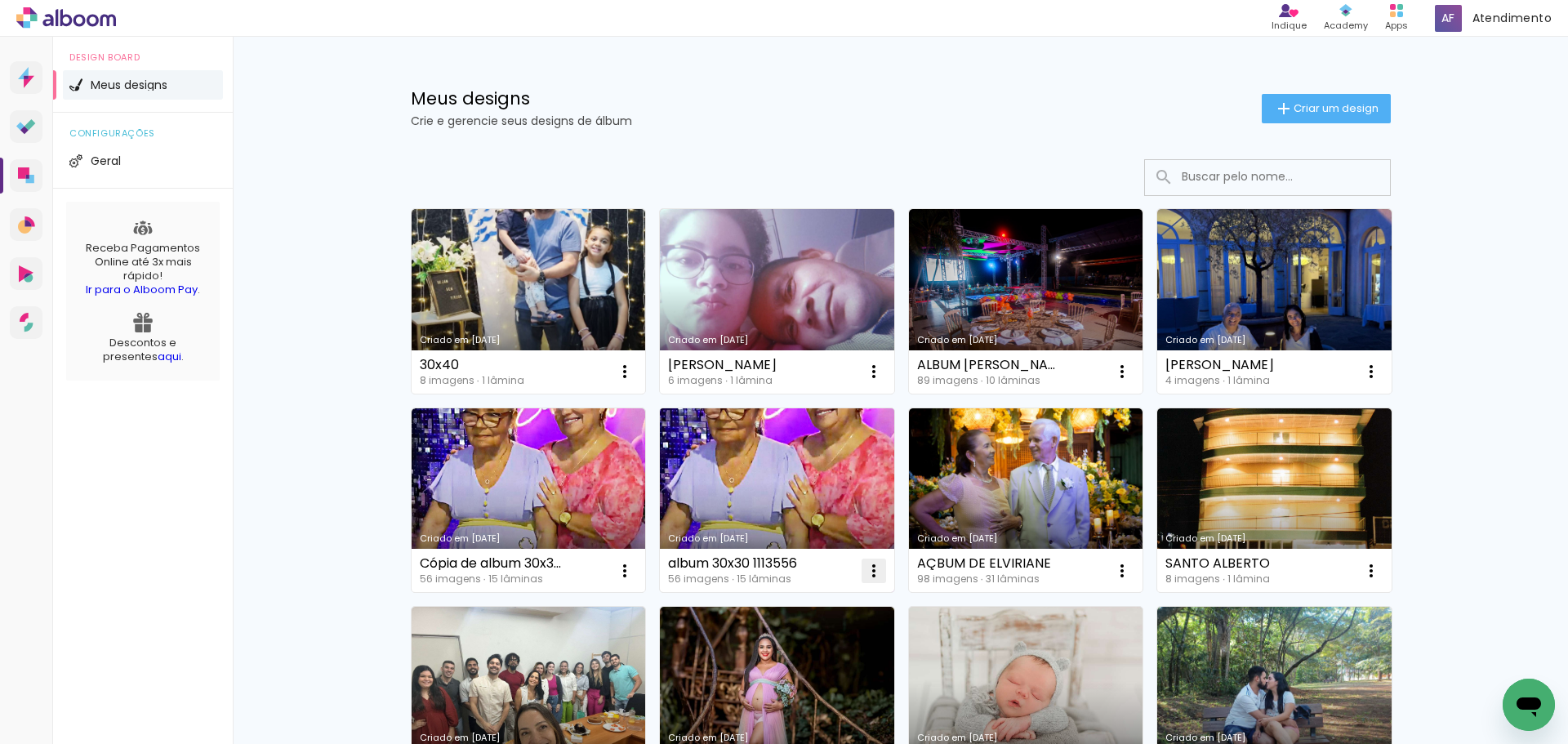
click at [635, 382] on iron-icon at bounding box center [625, 372] width 19 height 19
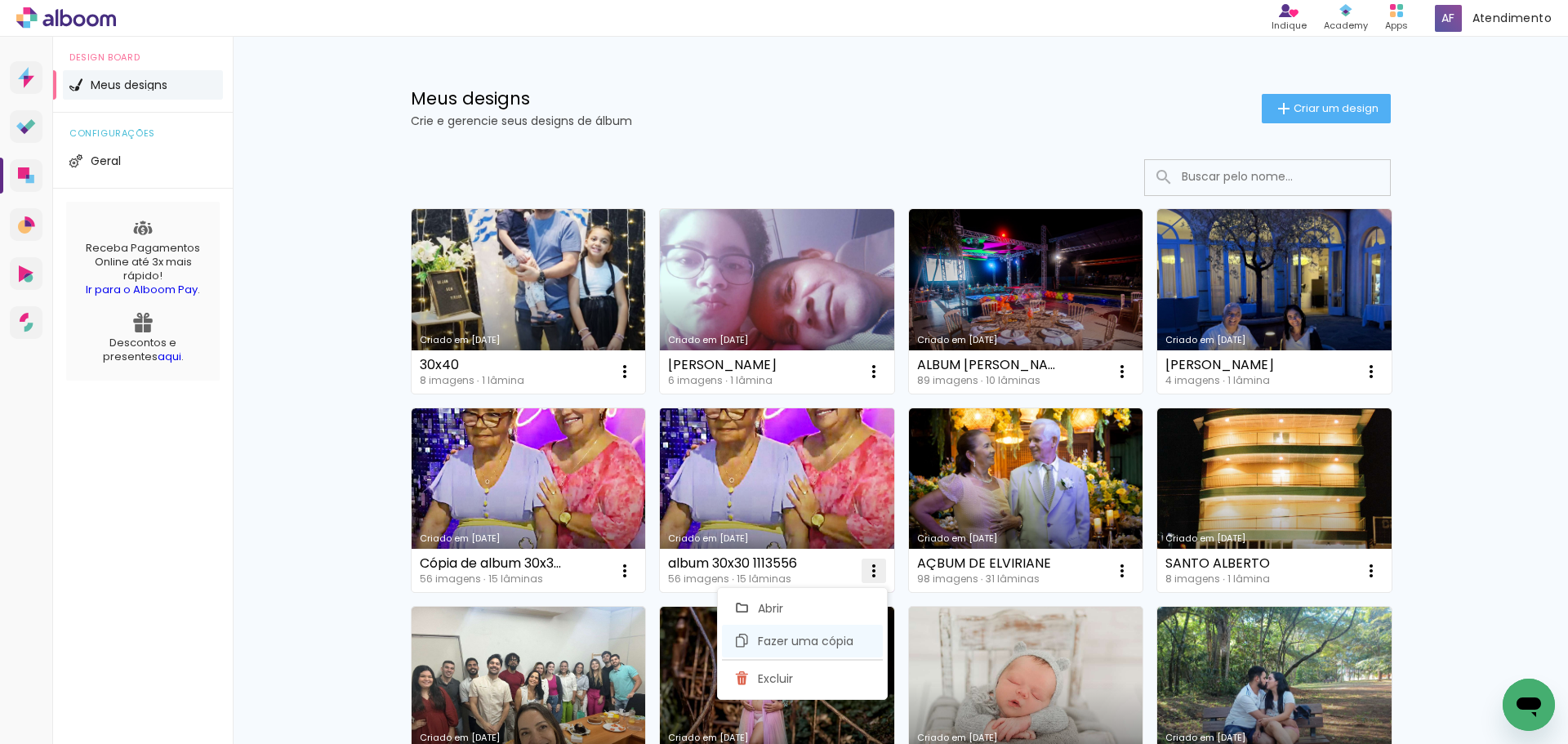
click at [831, 651] on paper-item "Fazer uma cópia" at bounding box center [802, 642] width 161 height 33
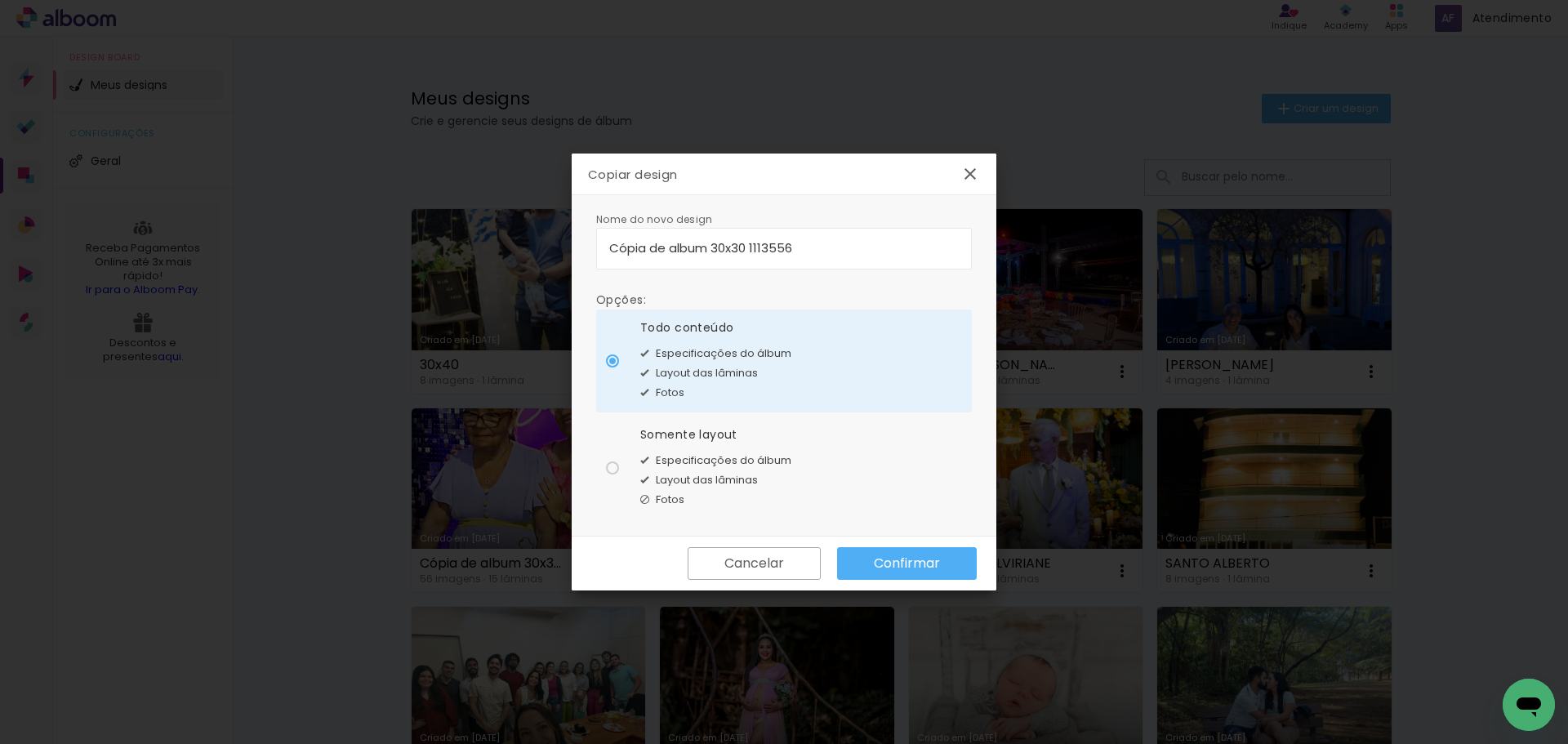
drag, startPoint x: 712, startPoint y: 254, endPoint x: 579, endPoint y: 289, distance: 137.5
click at [476, 249] on body "link( href="../../bower_components/polymer/polymer.html" rel="import" ) picture…" at bounding box center [784, 372] width 1568 height 744
click at [803, 244] on input "30x30 1113556" at bounding box center [784, 247] width 349 height 19
click at [722, 254] on input "30x30 1113556" at bounding box center [784, 247] width 349 height 19
type input "30x30 1113556"
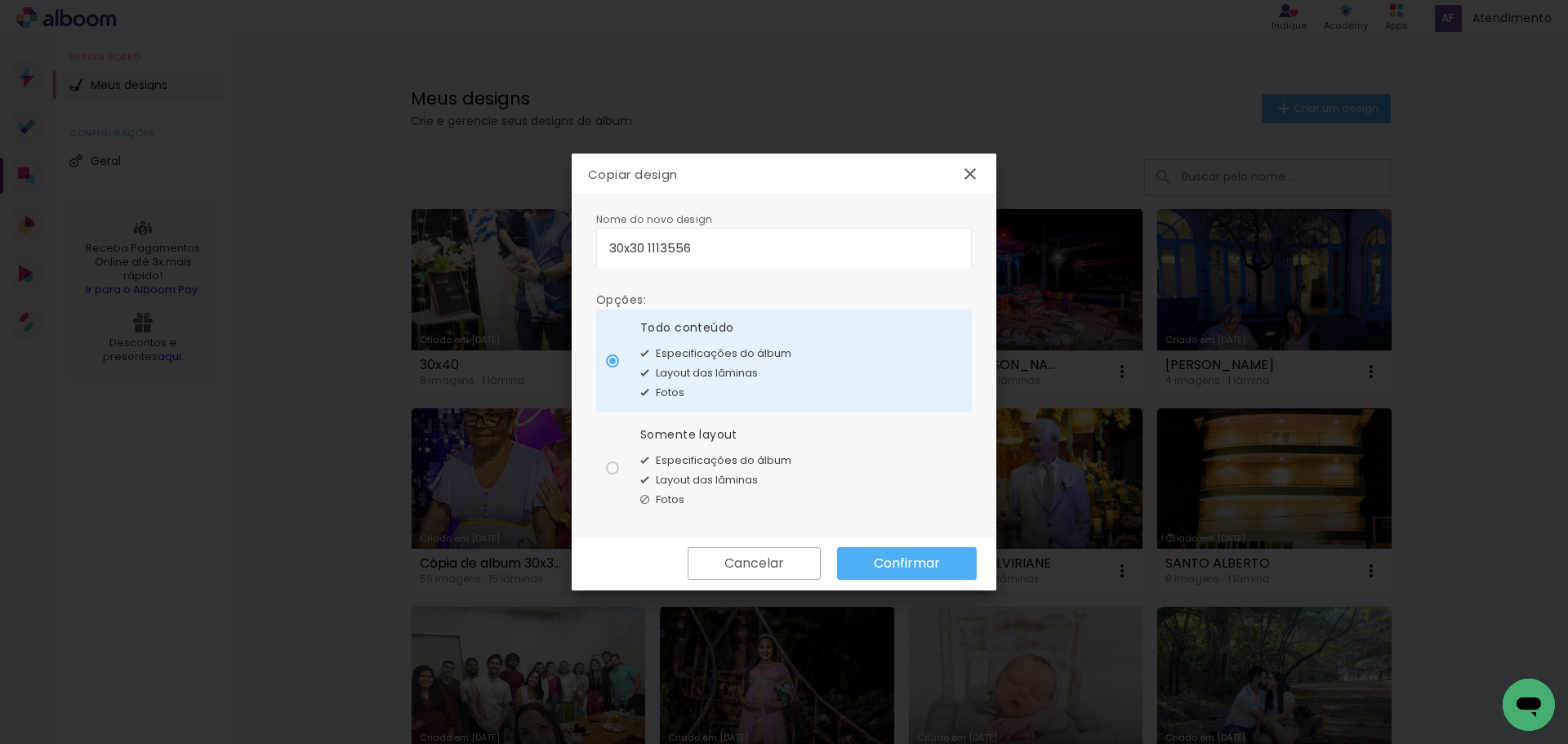
type paper-input "30x30 1113556"
click at [0, 0] on slot "Confirmar" at bounding box center [0, 0] width 0 height 0
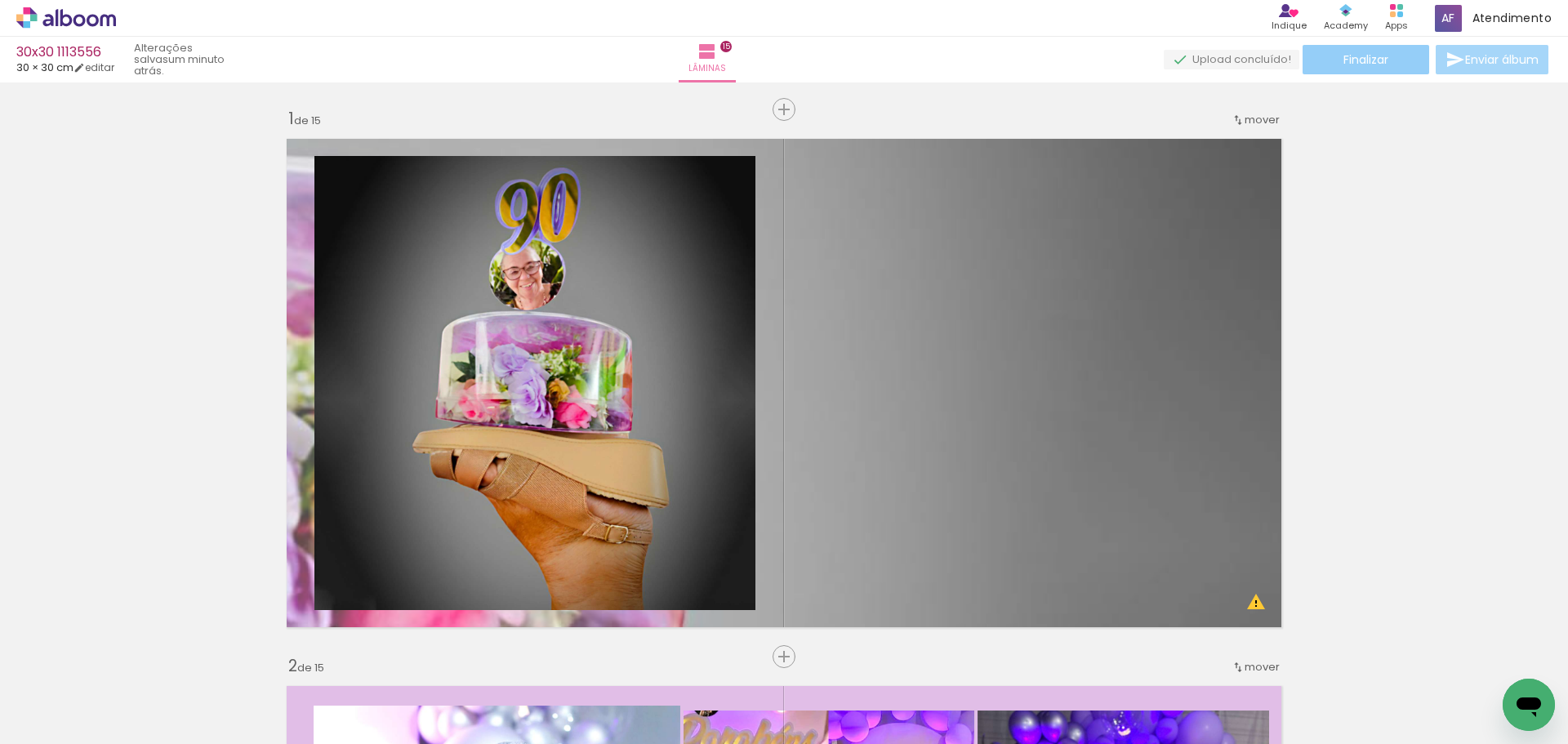
click at [1377, 56] on span "Finalizar" at bounding box center [1366, 59] width 45 height 12
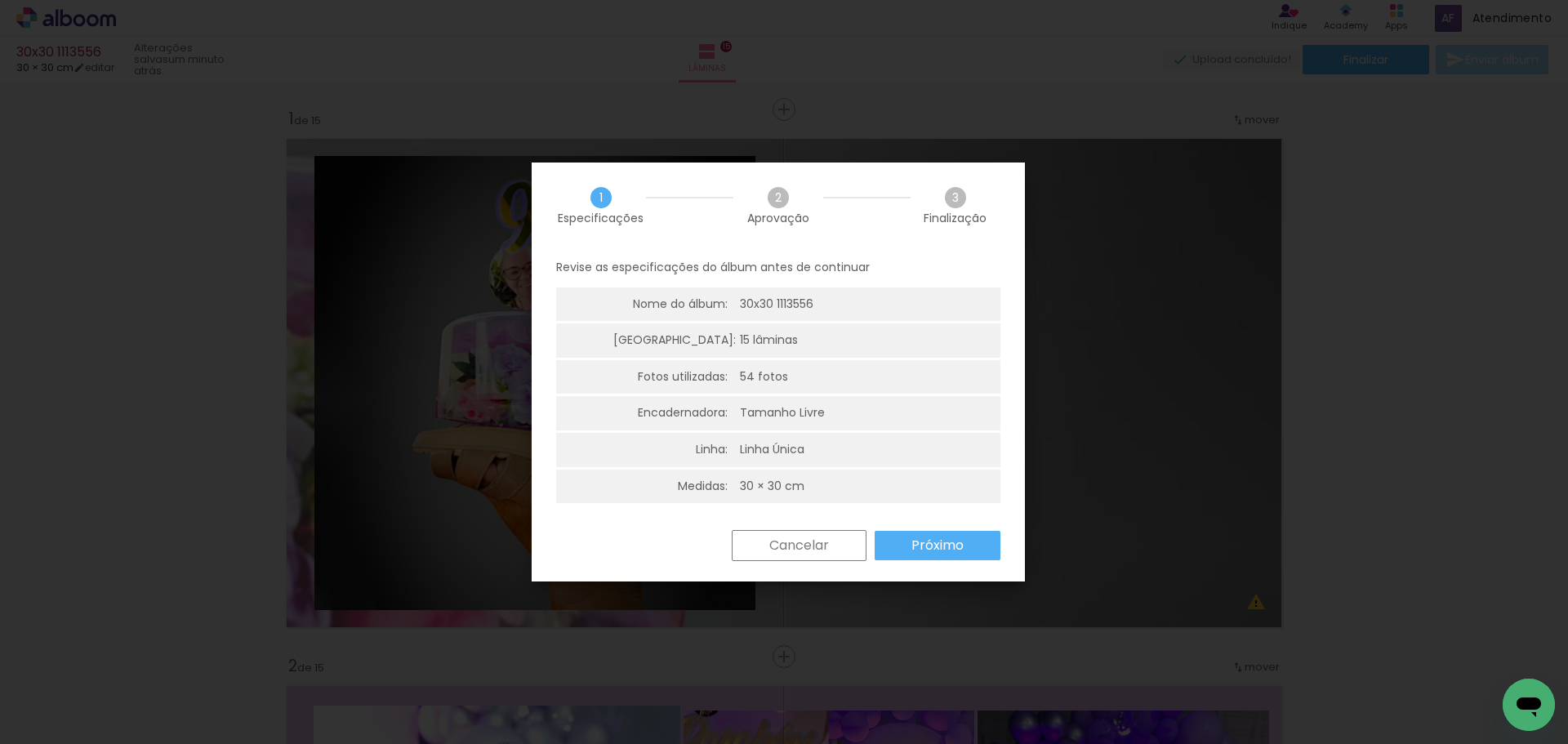
click at [0, 0] on slot "Próximo" at bounding box center [0, 0] width 0 height 0
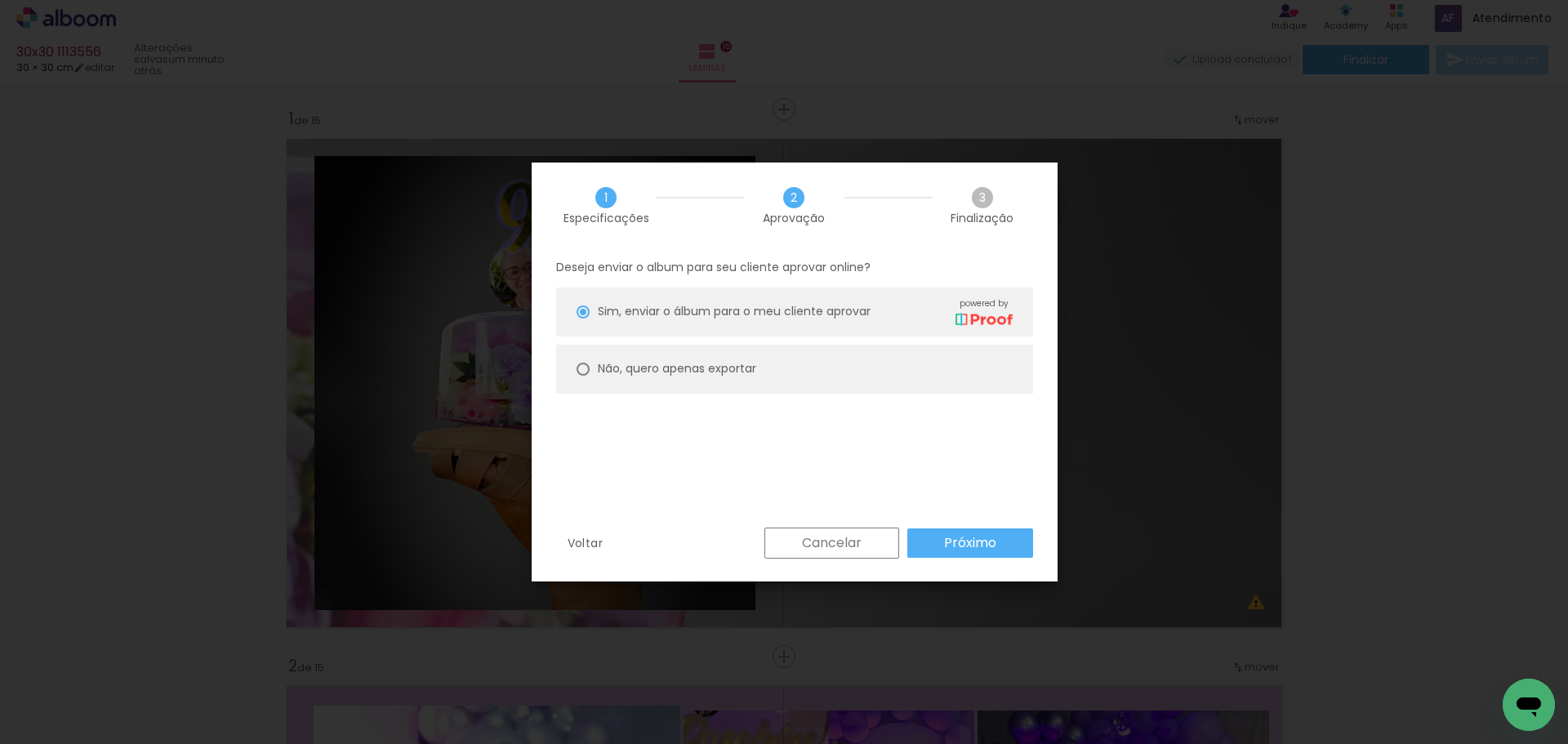
click at [839, 406] on div "Deseja enviar o album para seu cliente aprovar online? [PERSON_NAME], enviar o …" at bounding box center [794, 388] width 526 height 279
click at [845, 373] on paper-radio-button "Não, quero apenas exportar" at bounding box center [794, 369] width 477 height 49
type paper-radio-button "on"
click at [960, 555] on paper-button "Próximo" at bounding box center [969, 543] width 126 height 29
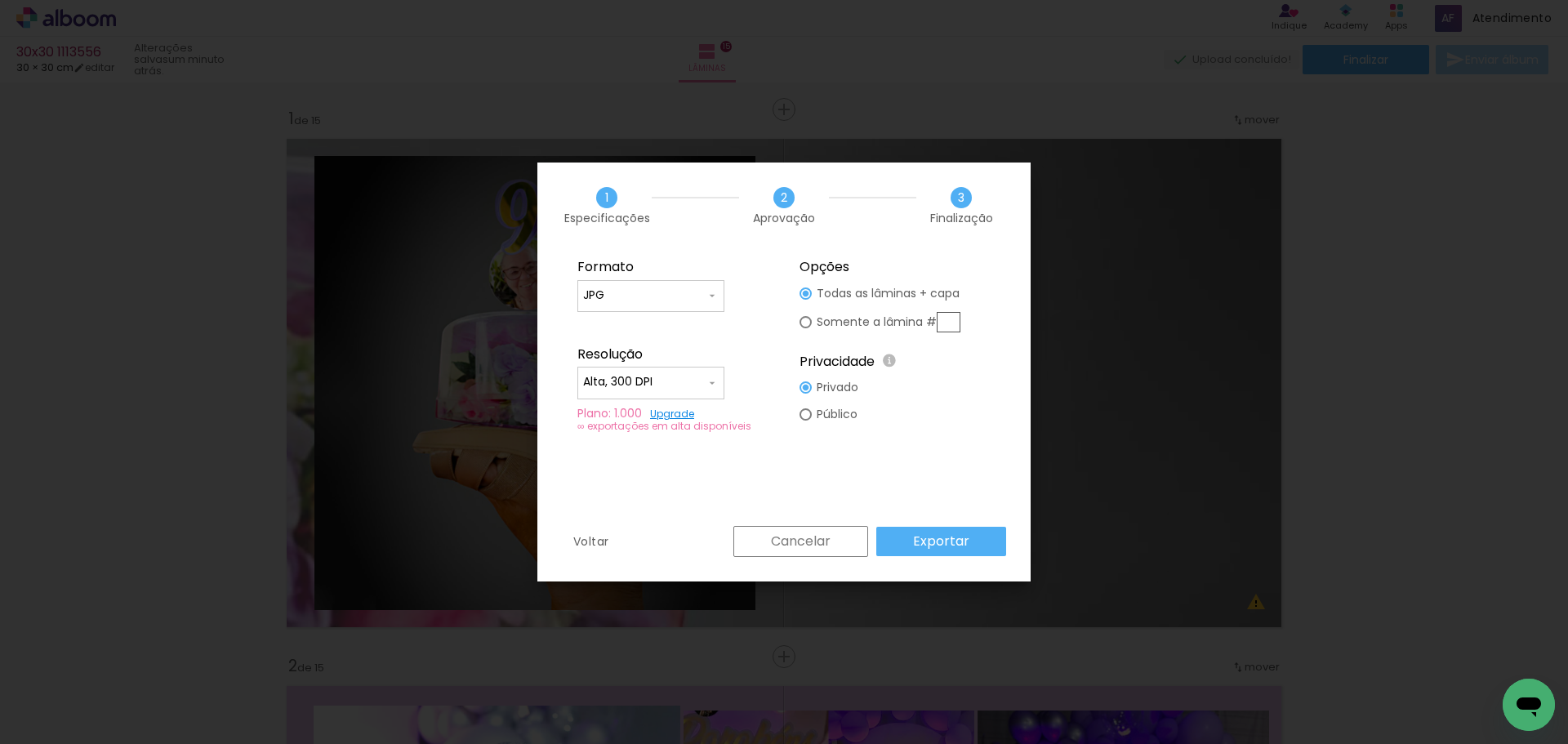
click at [979, 552] on paper-button "Exportar" at bounding box center [940, 541] width 129 height 29
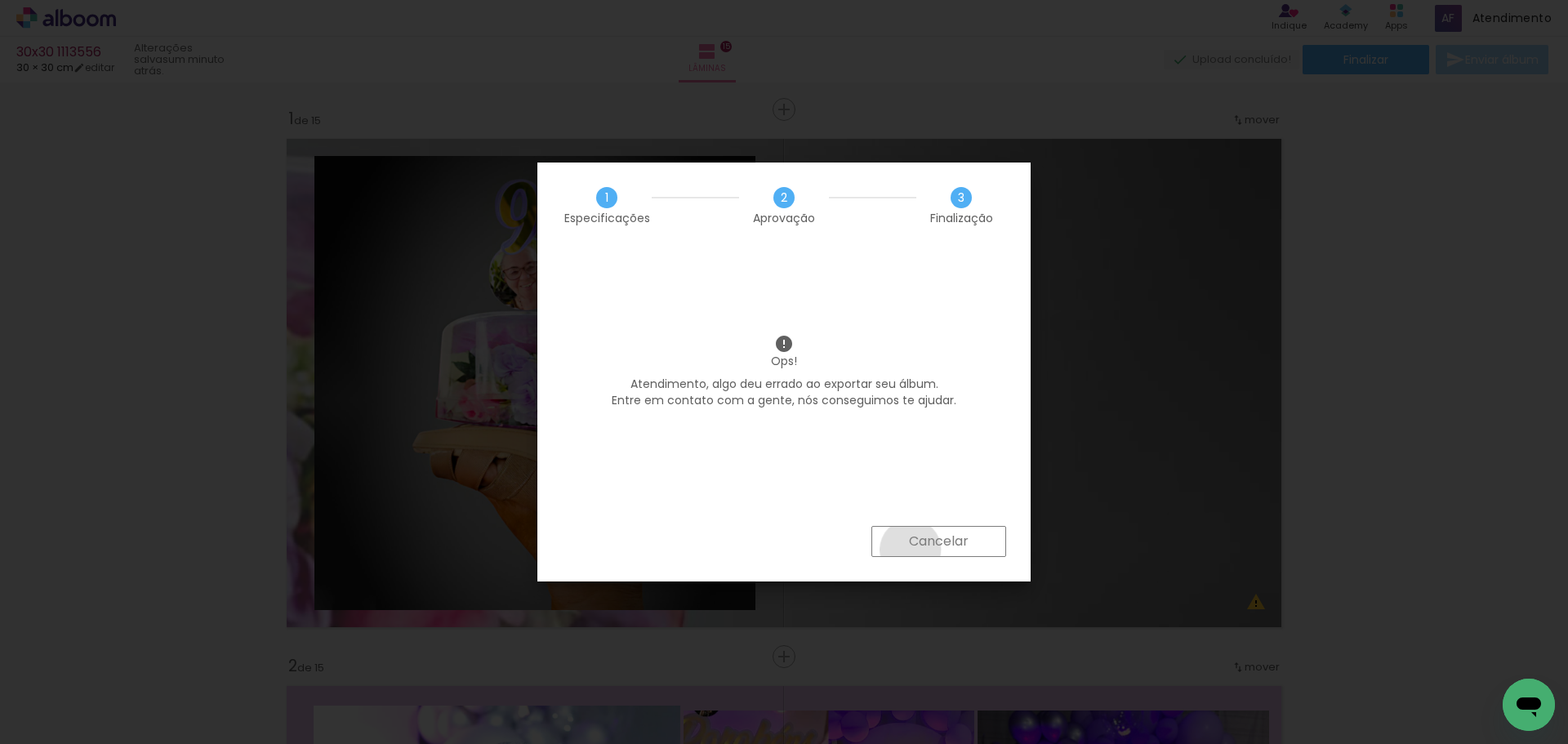
click at [0, 0] on slot "Cancelar" at bounding box center [0, 0] width 0 height 0
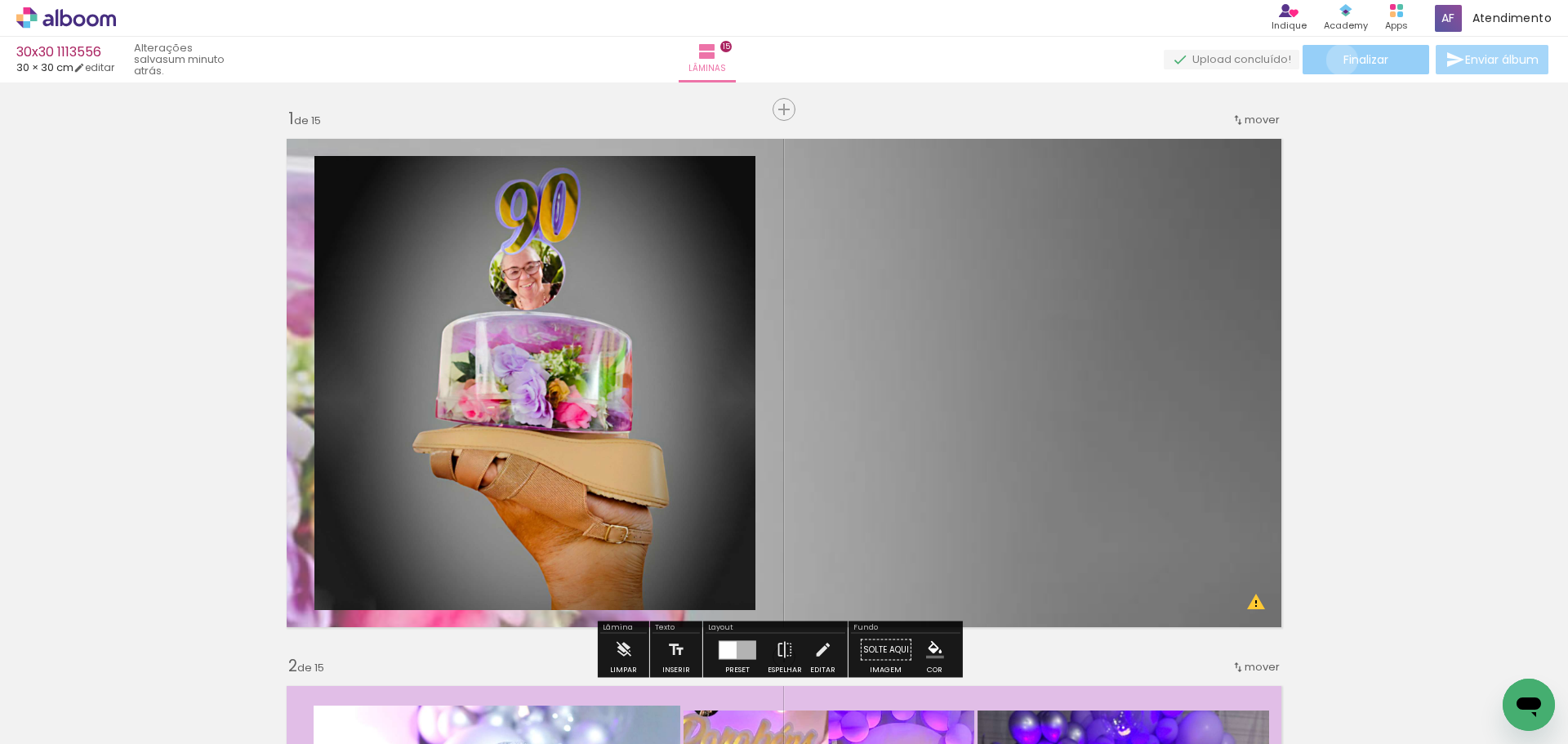
click at [1337, 59] on paper-button "Finalizar" at bounding box center [1366, 59] width 127 height 29
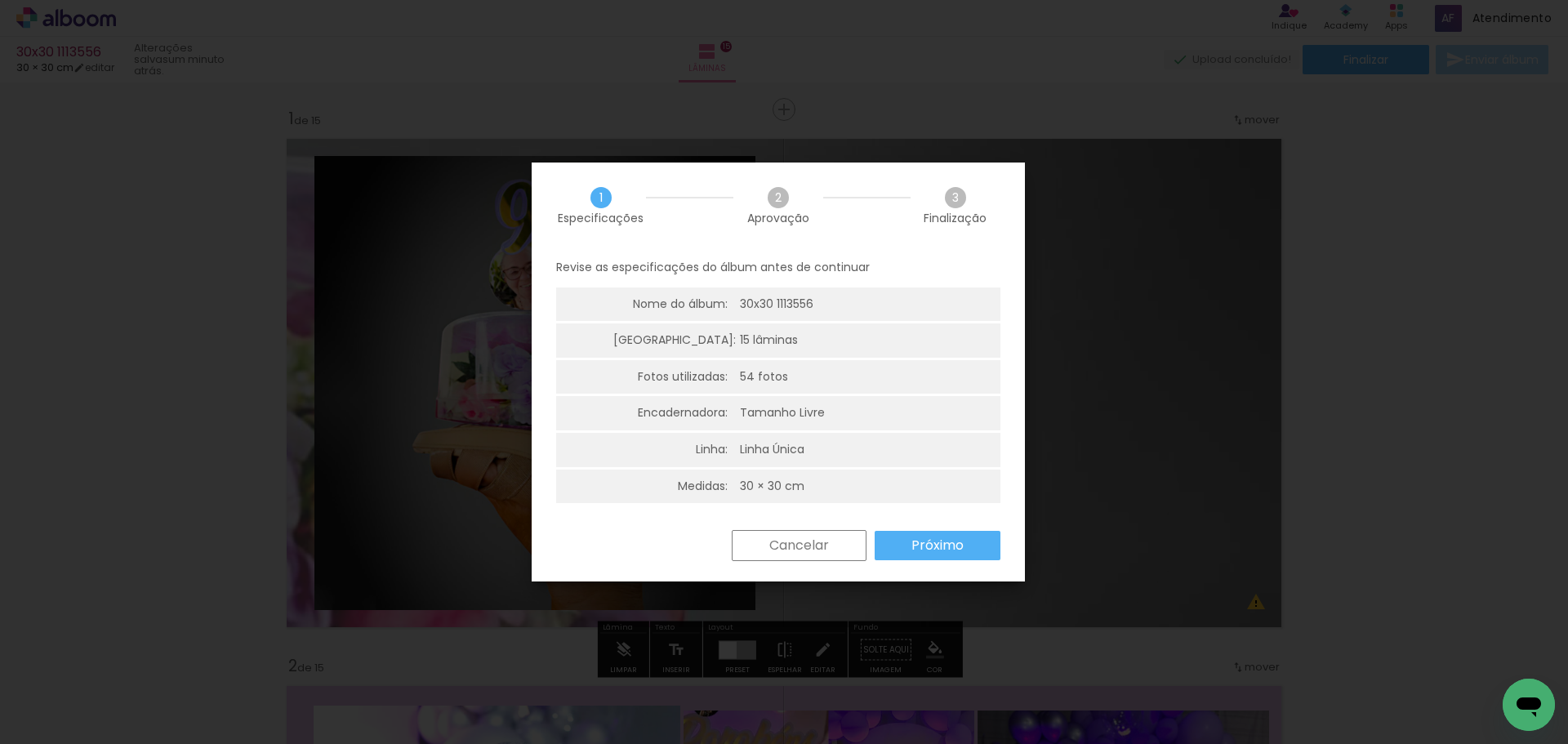
click at [0, 0] on slot "Próximo" at bounding box center [0, 0] width 0 height 0
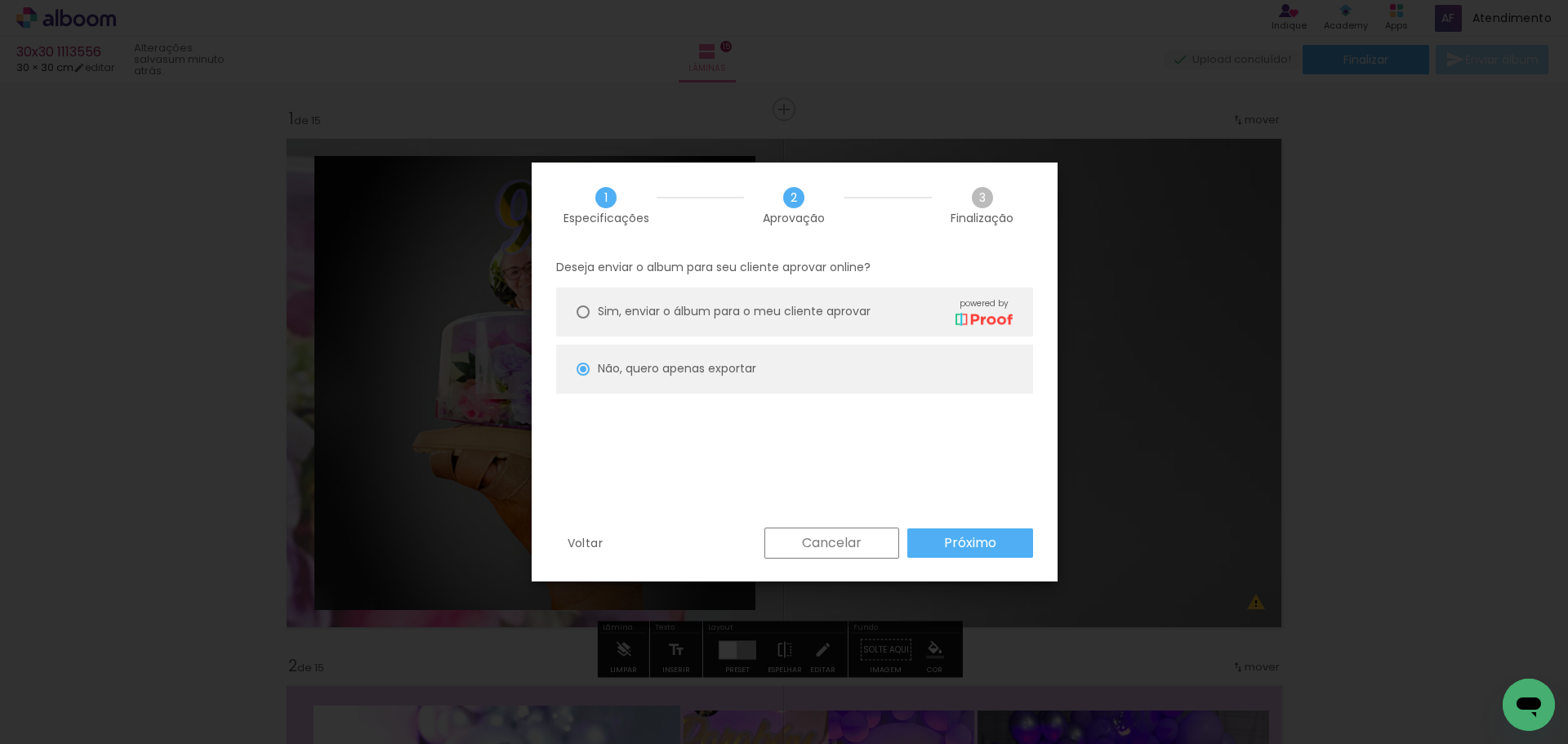
click at [1003, 539] on paper-button "Próximo" at bounding box center [969, 543] width 126 height 29
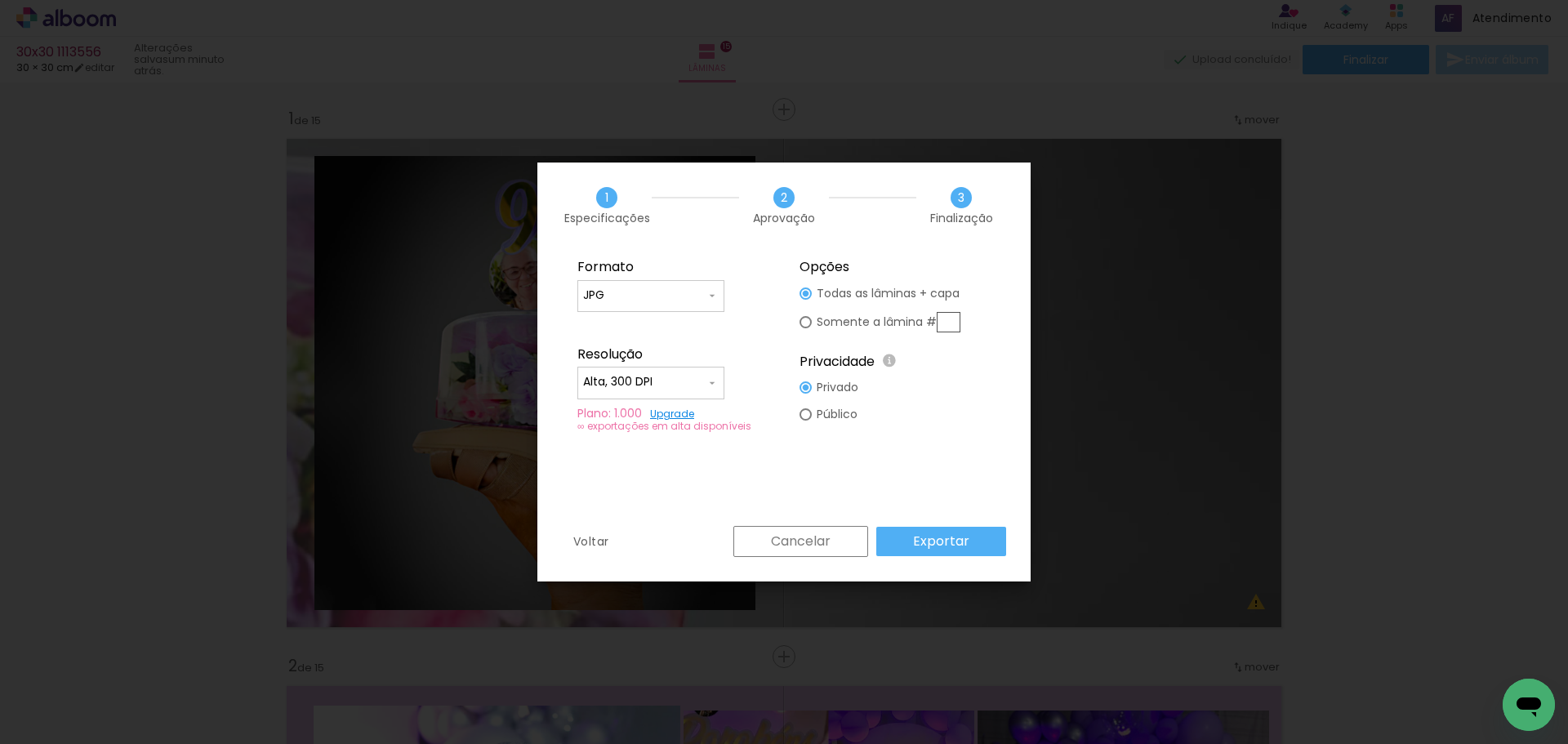
type input "Alta, 300 DPI"
click at [828, 403] on paper-radio-button "Público" at bounding box center [828, 415] width 58 height 27
type paper-radio-button "on"
click at [950, 551] on paper-button "Exportar" at bounding box center [940, 541] width 129 height 29
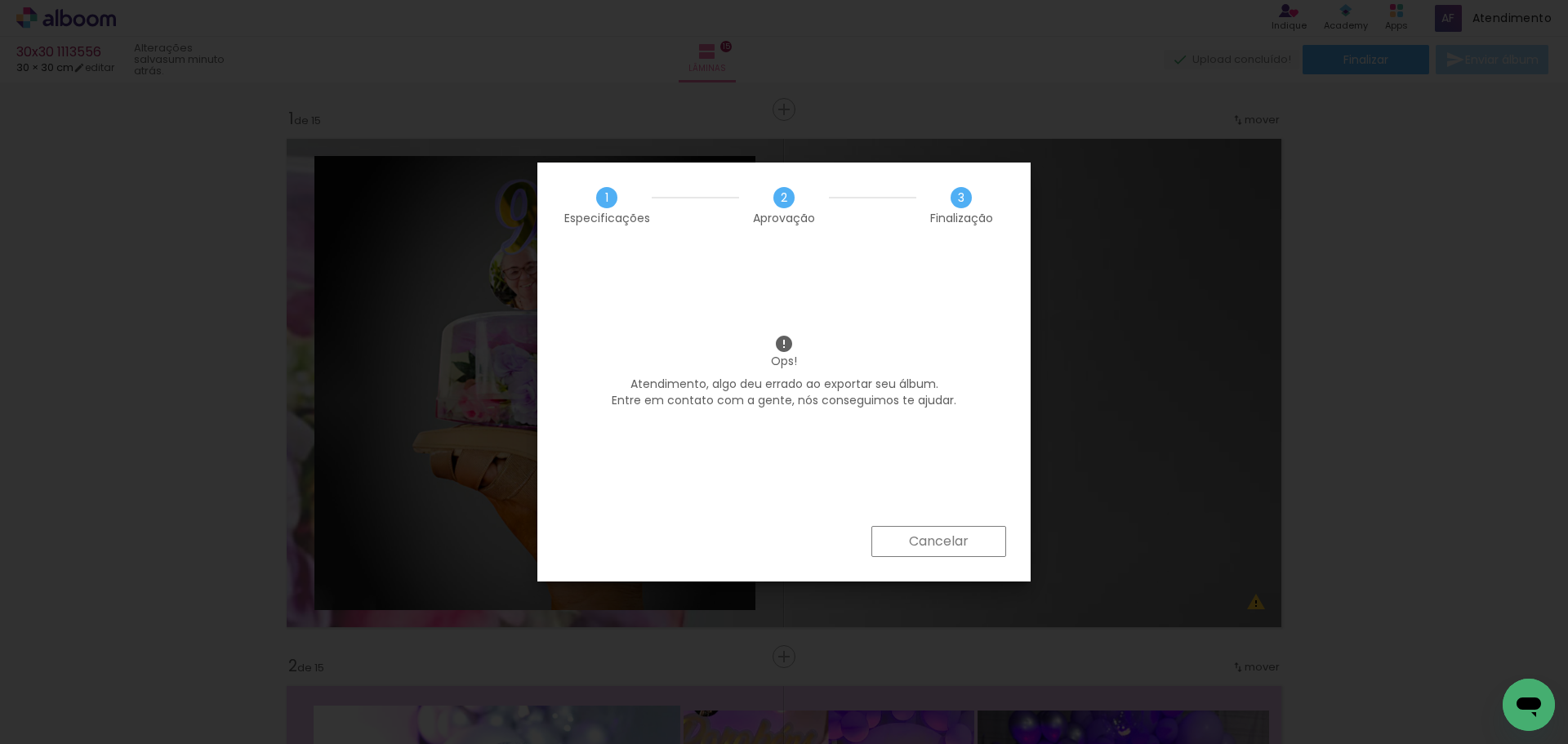
click at [974, 547] on paper-button "Cancelar" at bounding box center [938, 541] width 134 height 31
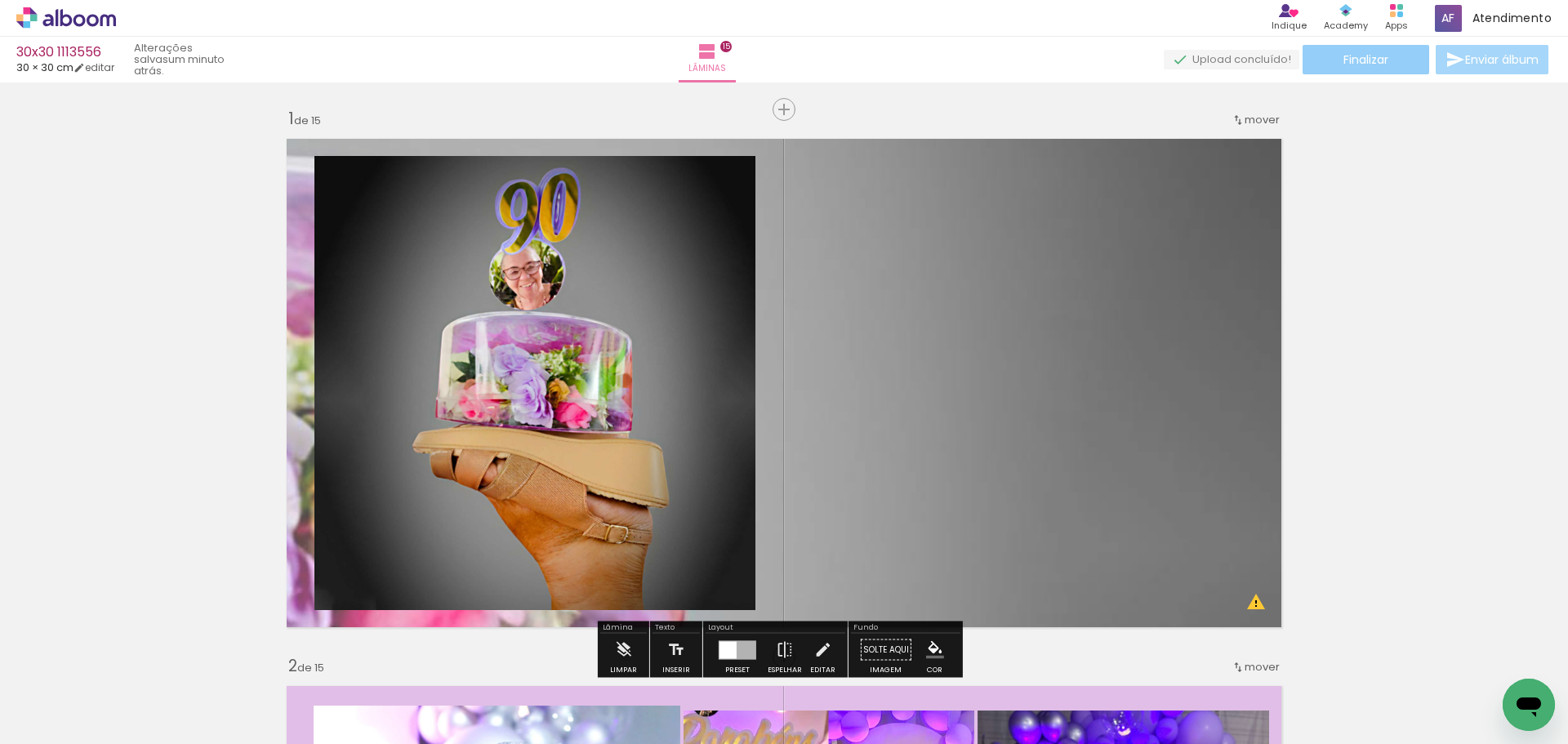
click at [1364, 57] on span "Finalizar" at bounding box center [1366, 59] width 45 height 12
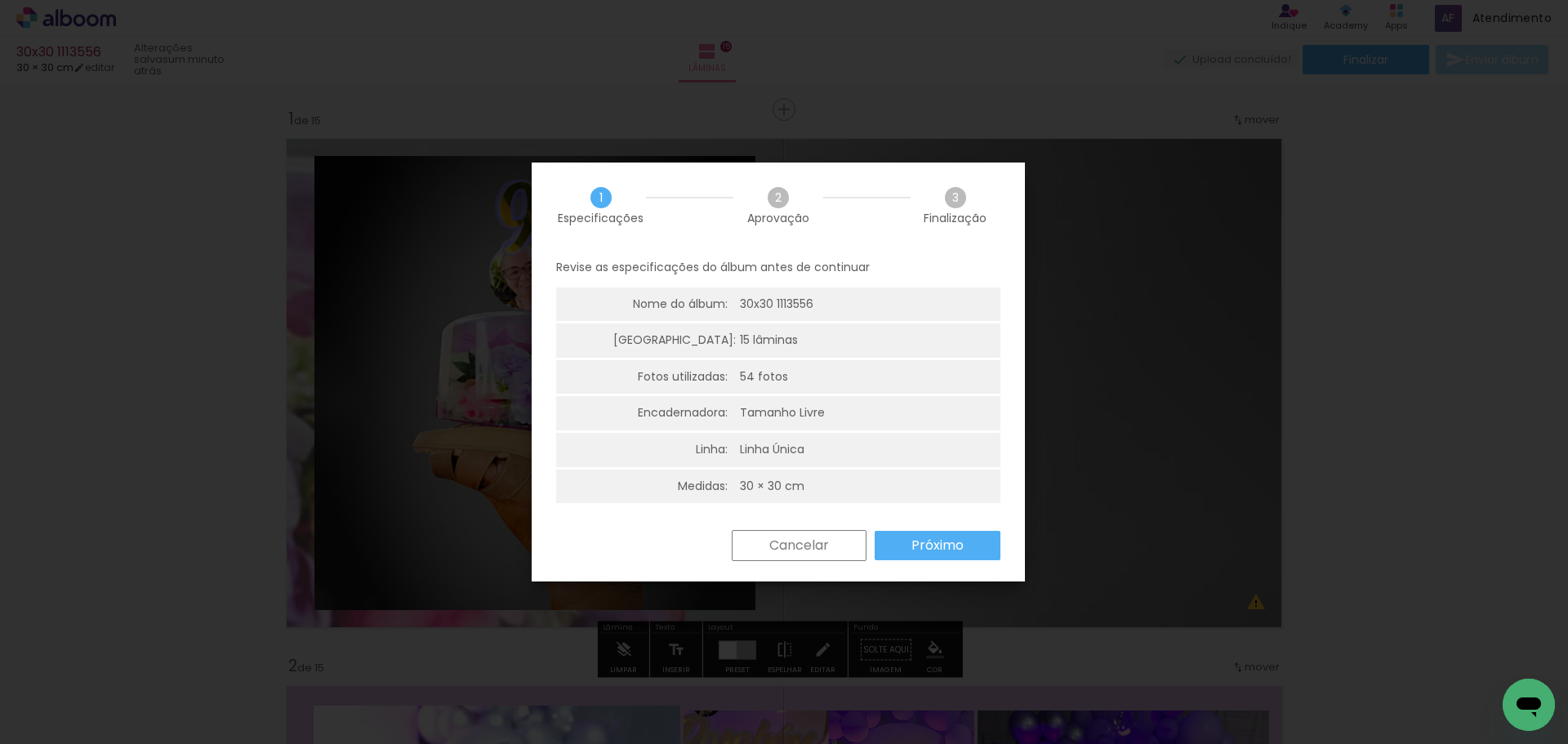
click at [904, 535] on paper-button "Próximo" at bounding box center [936, 545] width 126 height 29
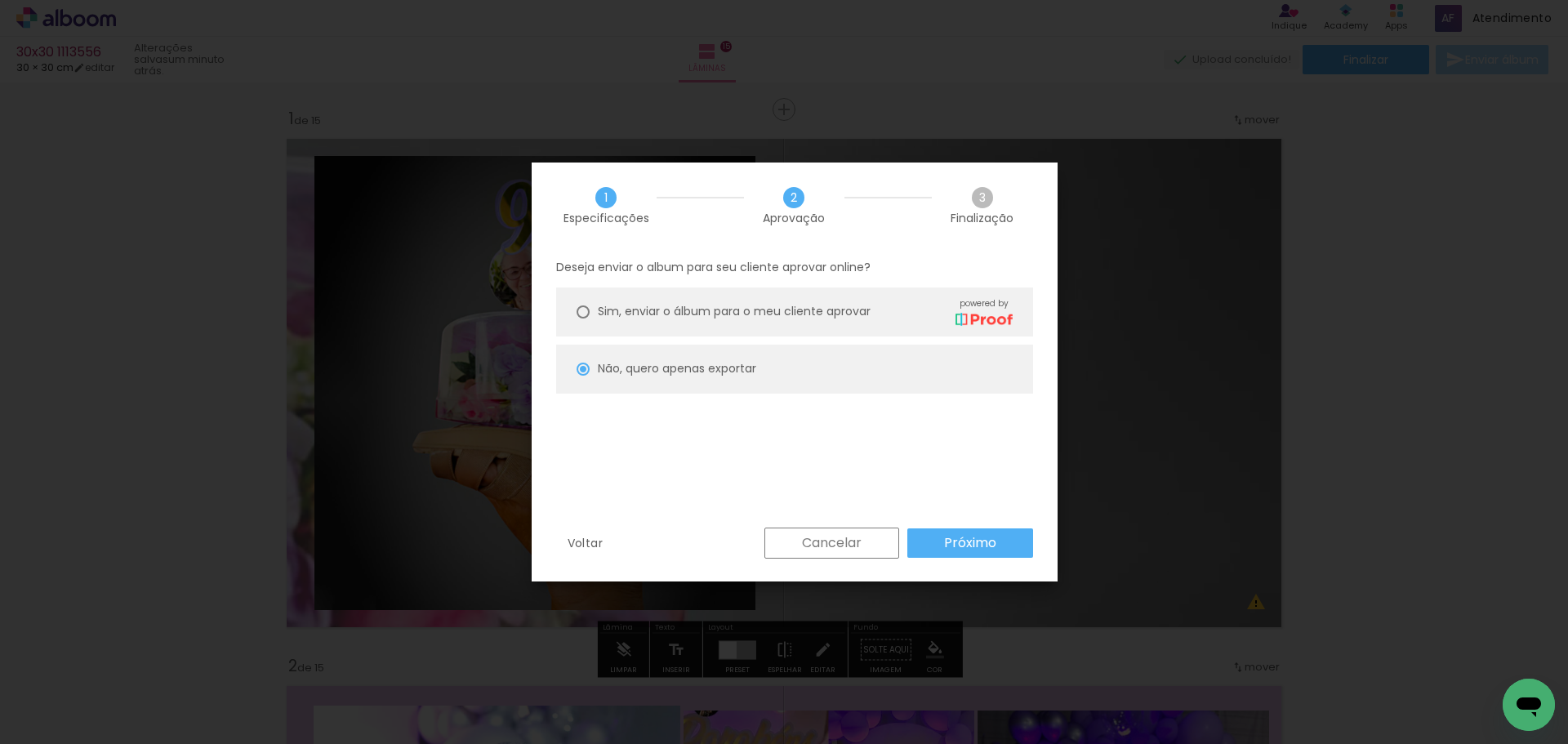
click at [0, 0] on slot "Próximo" at bounding box center [0, 0] width 0 height 0
type input "Alta, 300 DPI"
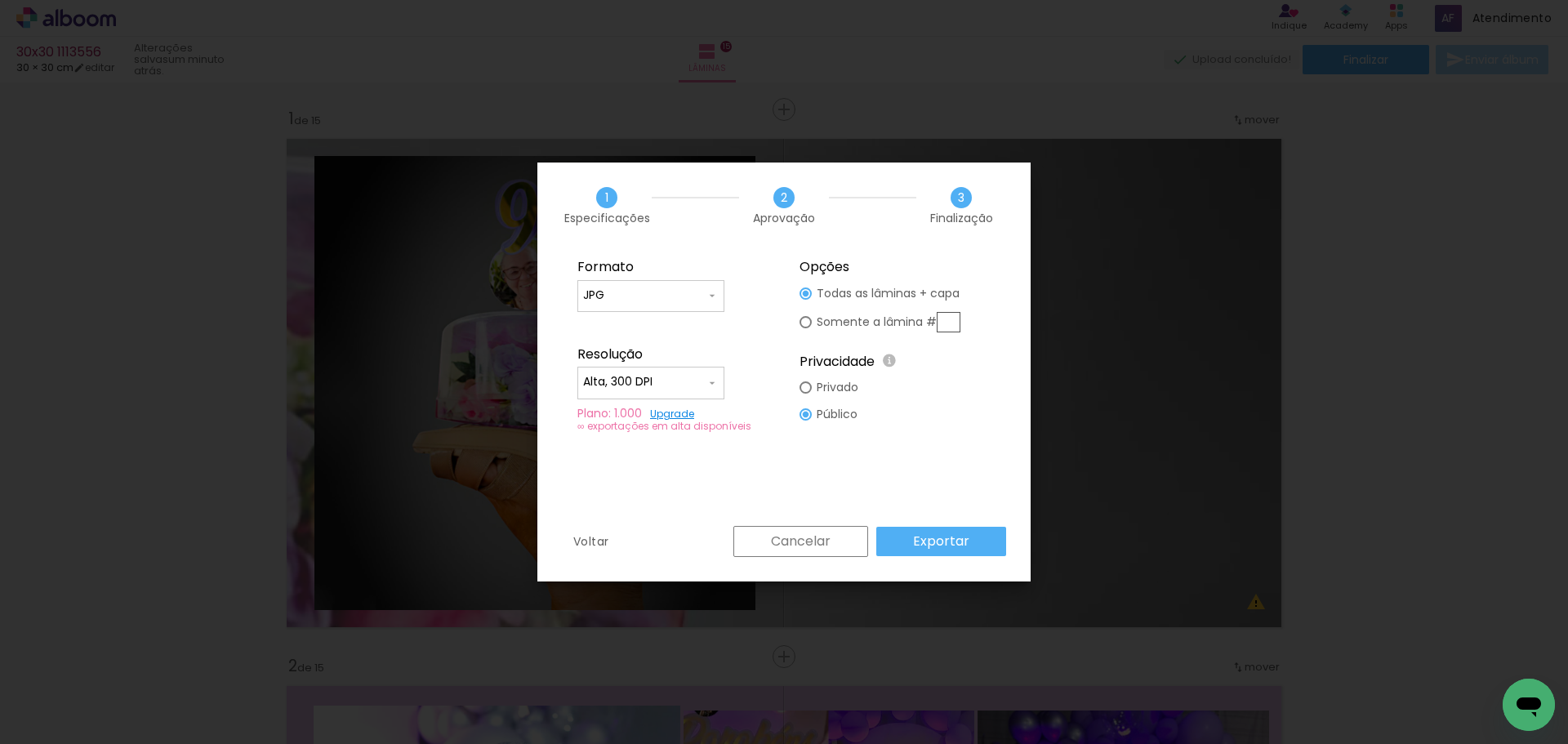
click at [961, 515] on div "Formato JPG PDF Resolução Alta, 300 DPI Baixa Plano: 1.000 Upgrade ∞ exportaçõe…" at bounding box center [784, 387] width 493 height 278
click at [959, 523] on div "Formato JPG PDF Resolução Alta, 300 DPI Baixa Plano: 1.000 Upgrade ∞ exportaçõe…" at bounding box center [784, 387] width 493 height 278
click at [0, 0] on slot "Exportar" at bounding box center [0, 0] width 0 height 0
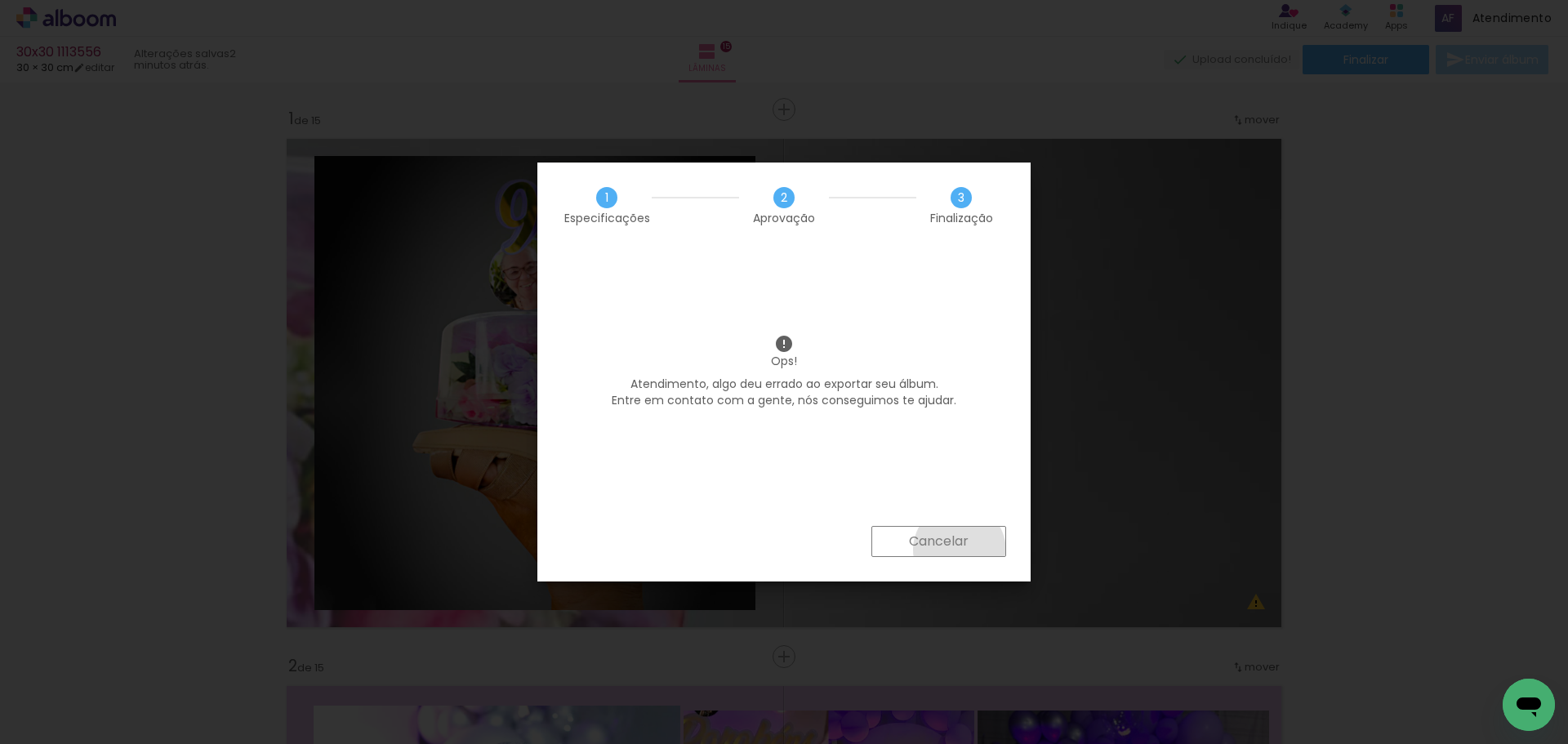
click at [0, 0] on slot "Cancelar" at bounding box center [0, 0] width 0 height 0
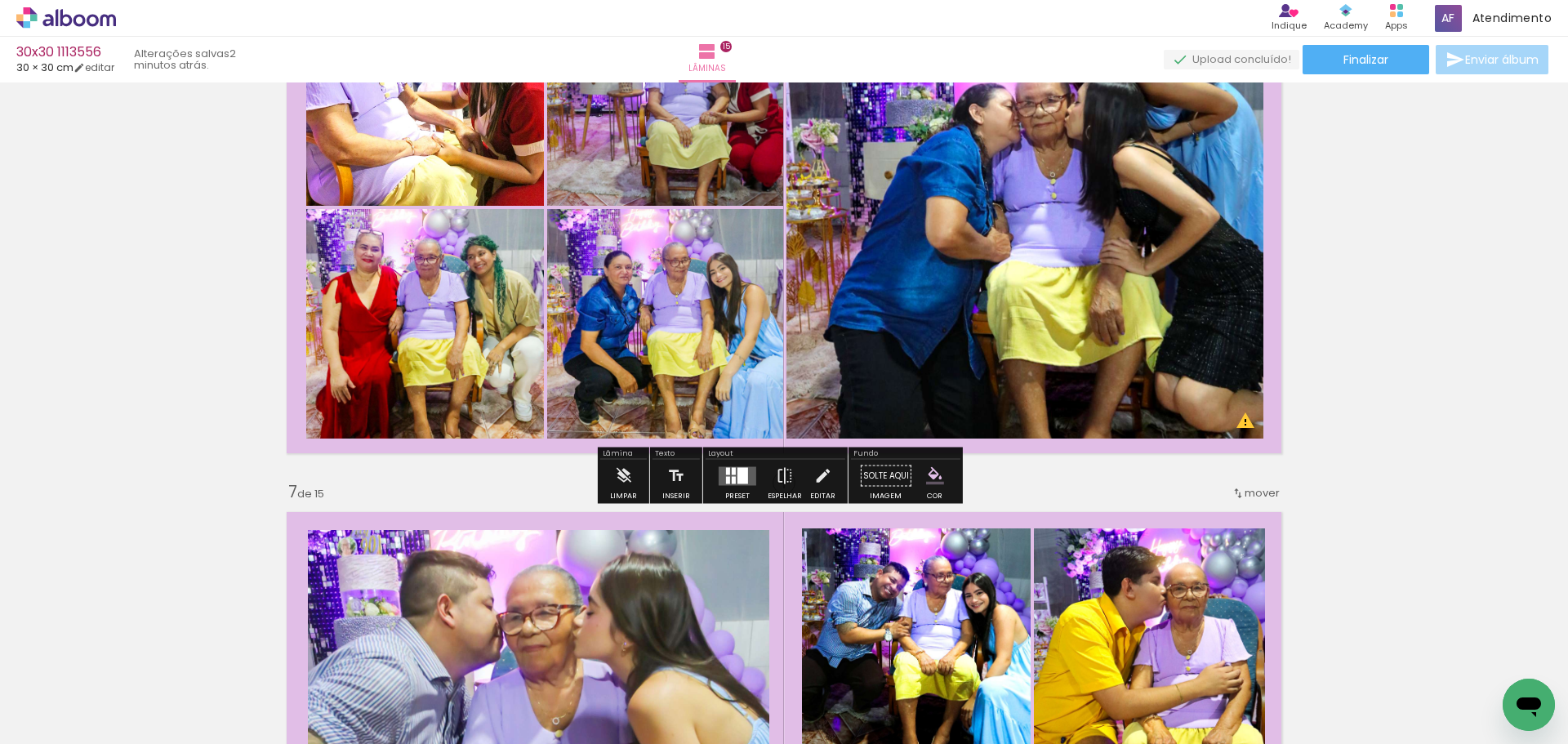
scroll to position [2941, 0]
